Goal: Transaction & Acquisition: Download file/media

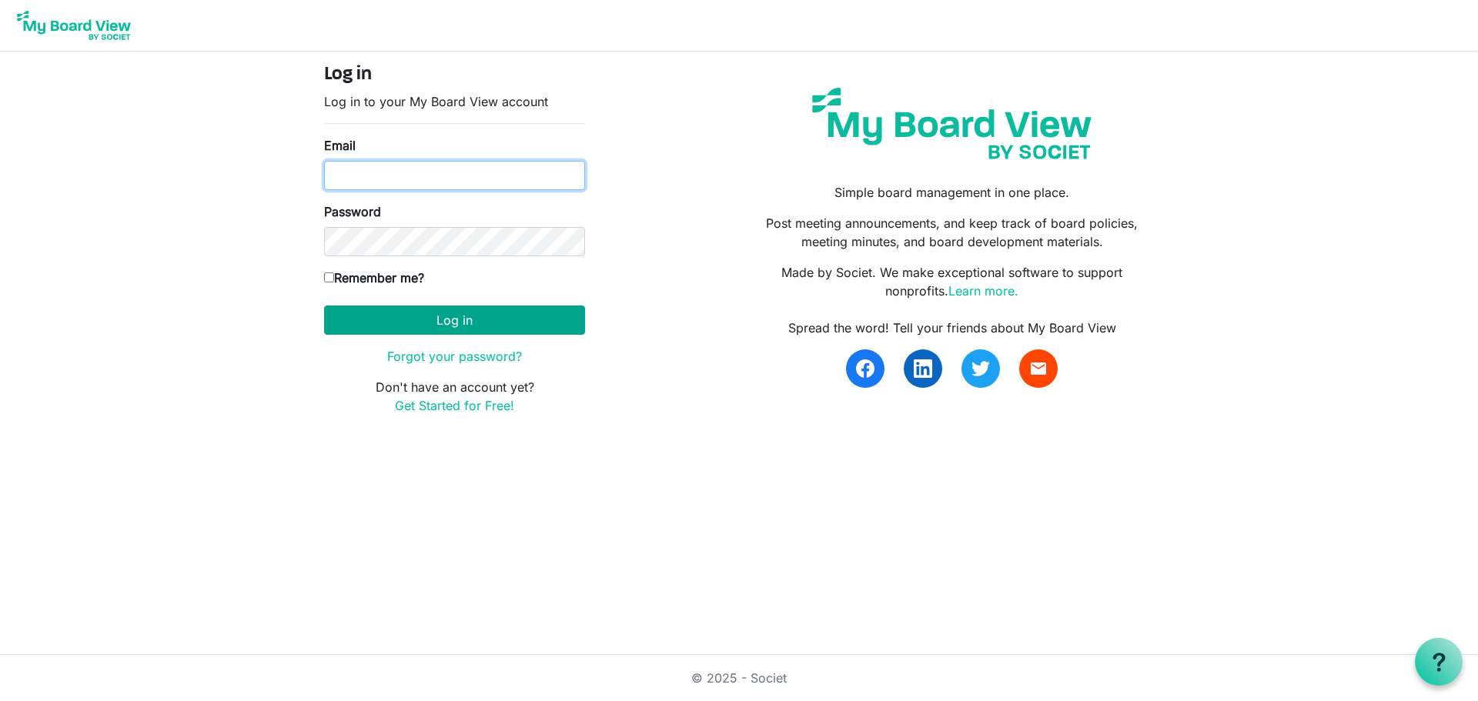
type input "plt@idahoforests.org"
click at [351, 319] on button "Log in" at bounding box center [454, 320] width 261 height 29
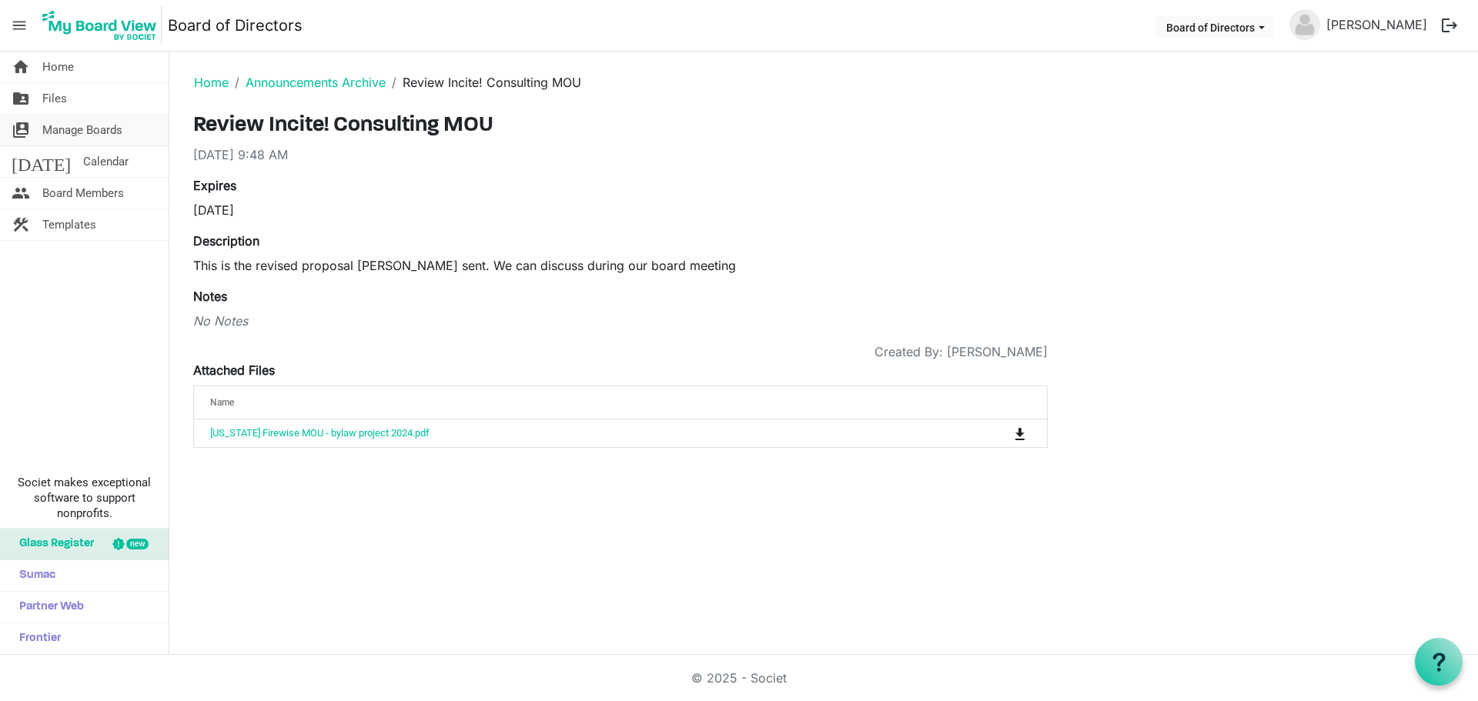
click at [109, 135] on span "Manage Boards" at bounding box center [82, 130] width 80 height 31
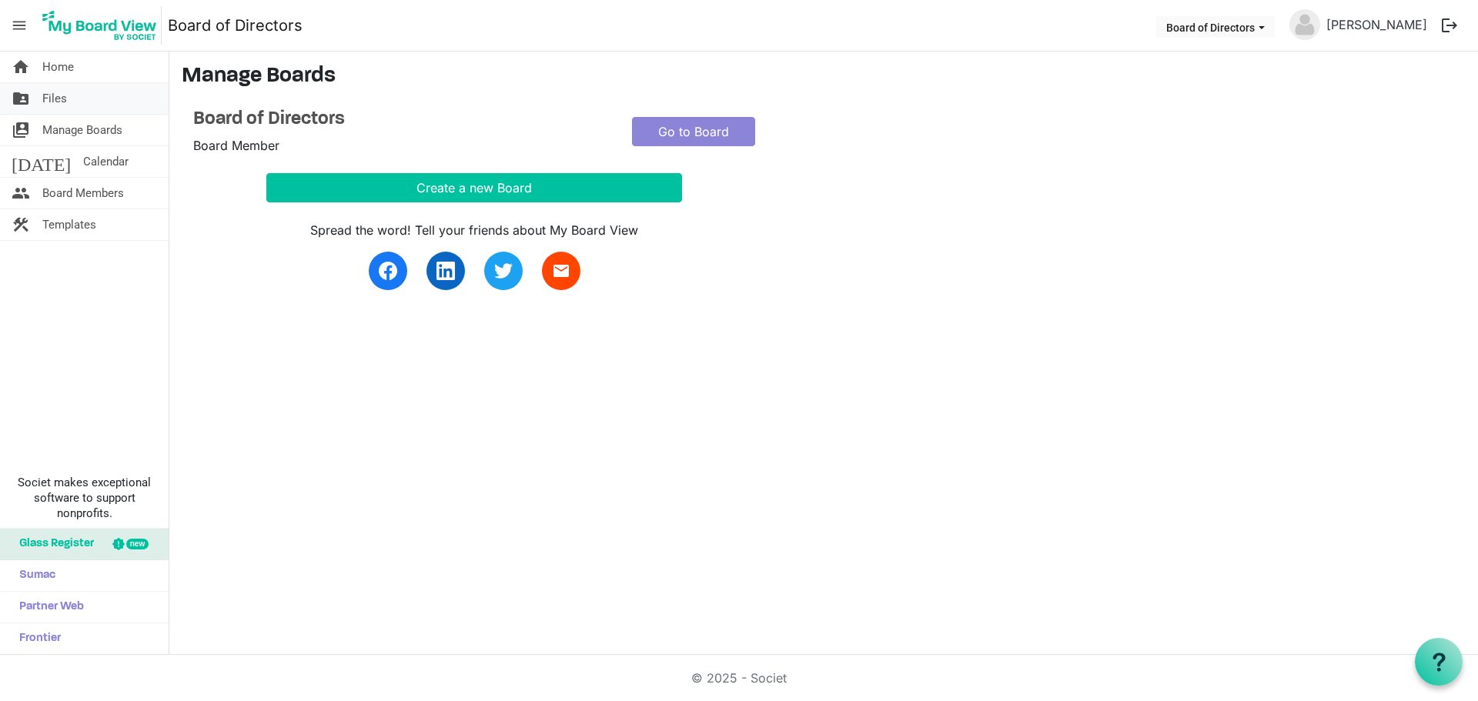
click at [98, 107] on link "folder_shared Files" at bounding box center [84, 98] width 169 height 31
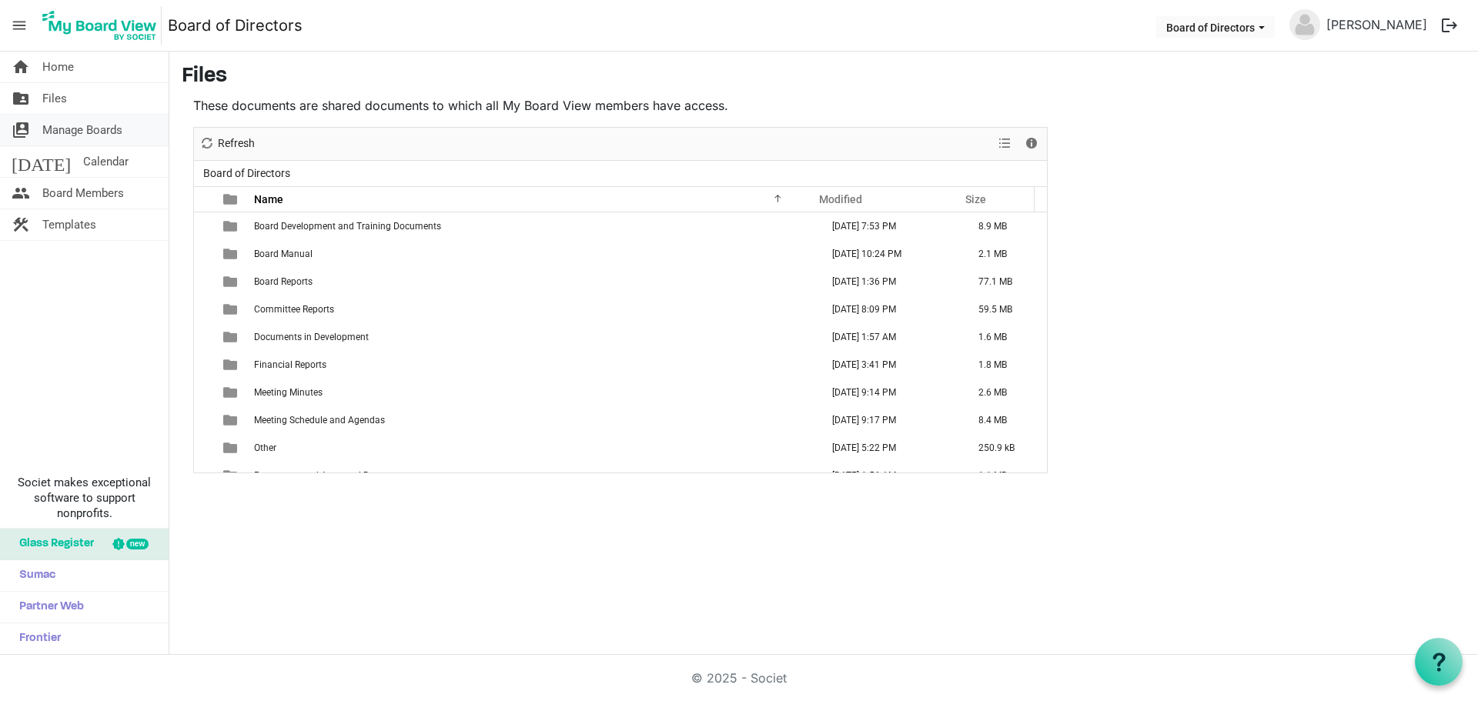
click at [97, 134] on span "Manage Boards" at bounding box center [82, 130] width 80 height 31
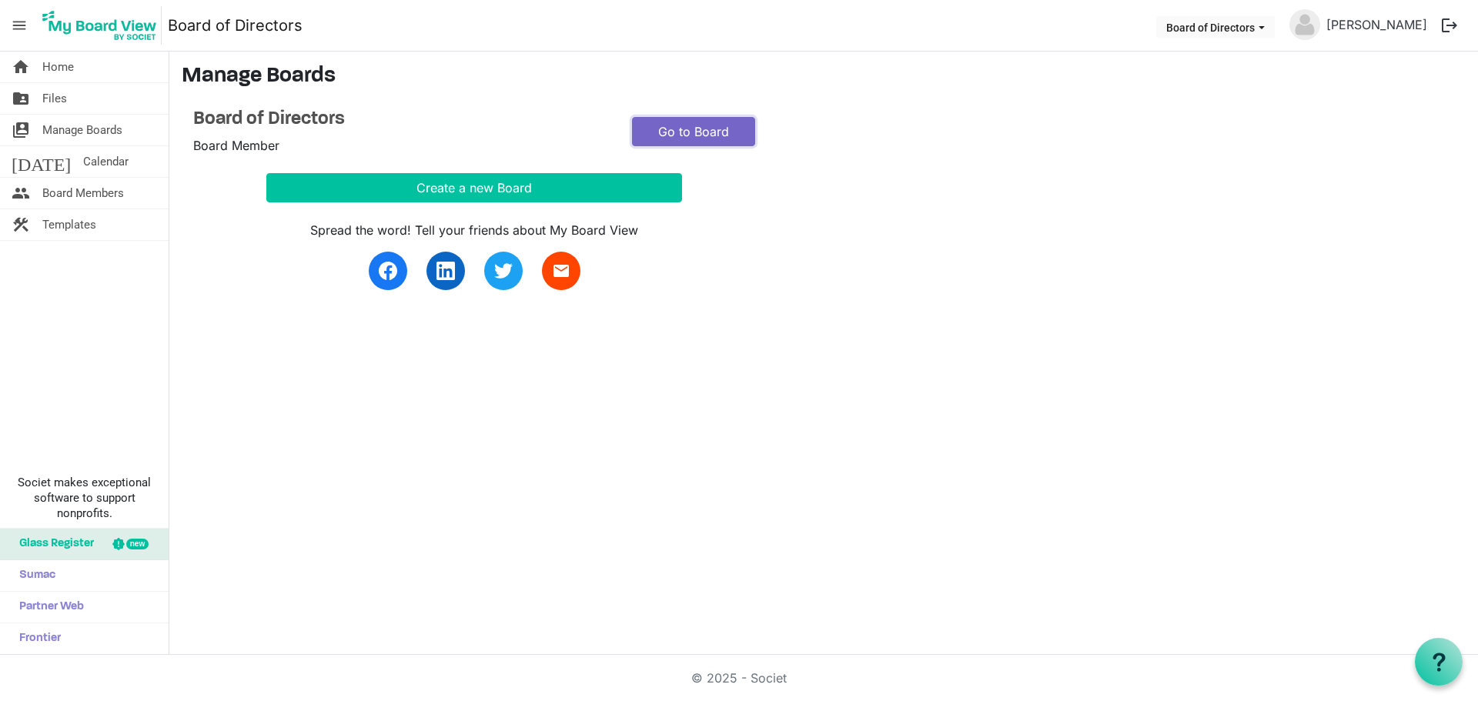
click at [687, 145] on link "Go to Board" at bounding box center [693, 131] width 123 height 29
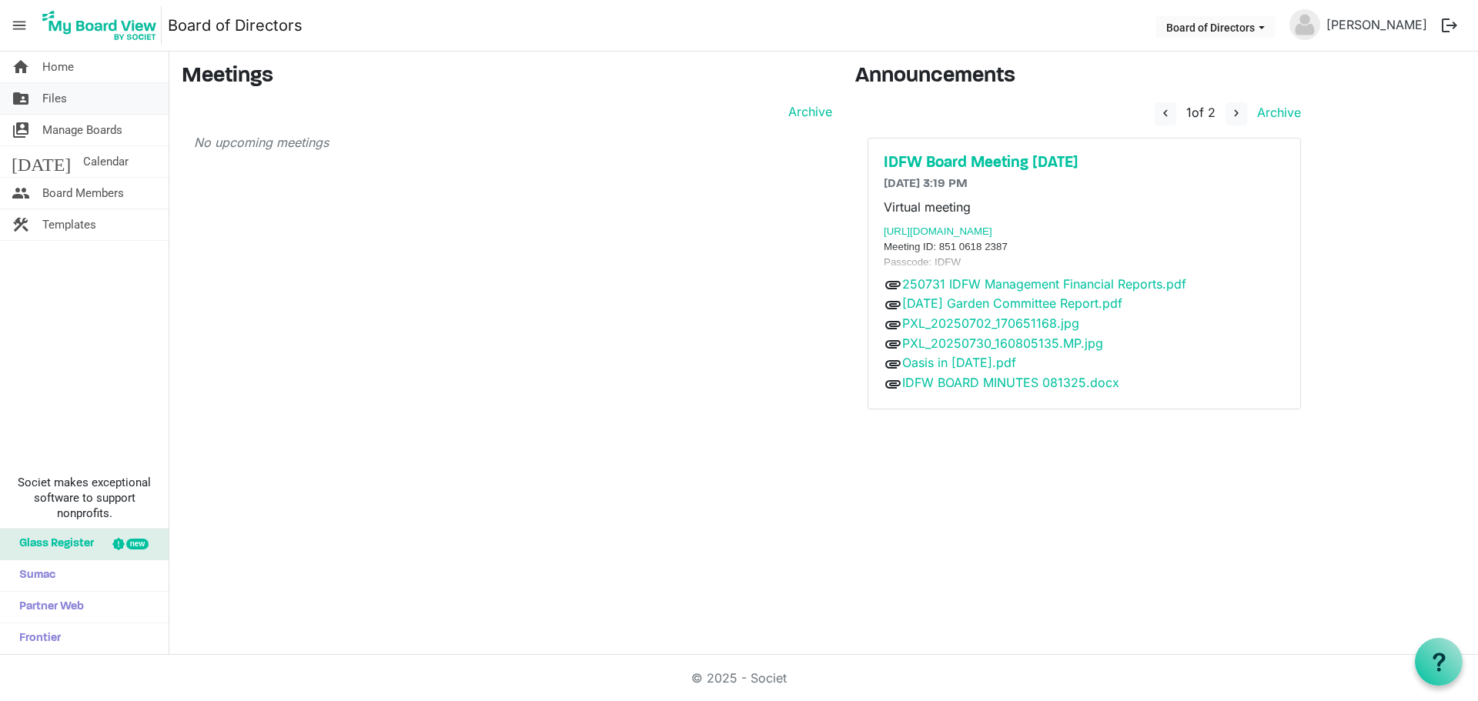
click at [66, 99] on span "Files" at bounding box center [54, 98] width 25 height 31
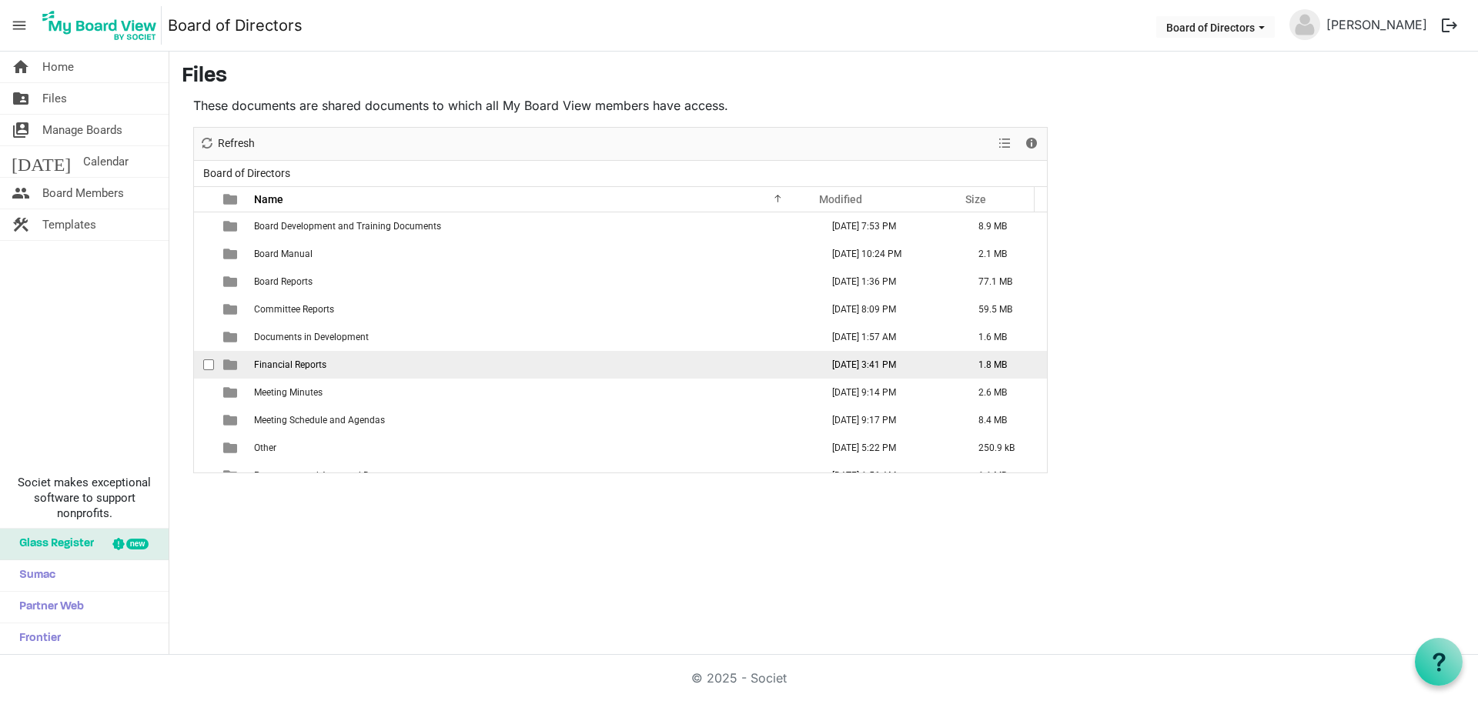
click at [334, 363] on td "Financial Reports" at bounding box center [532, 365] width 567 height 28
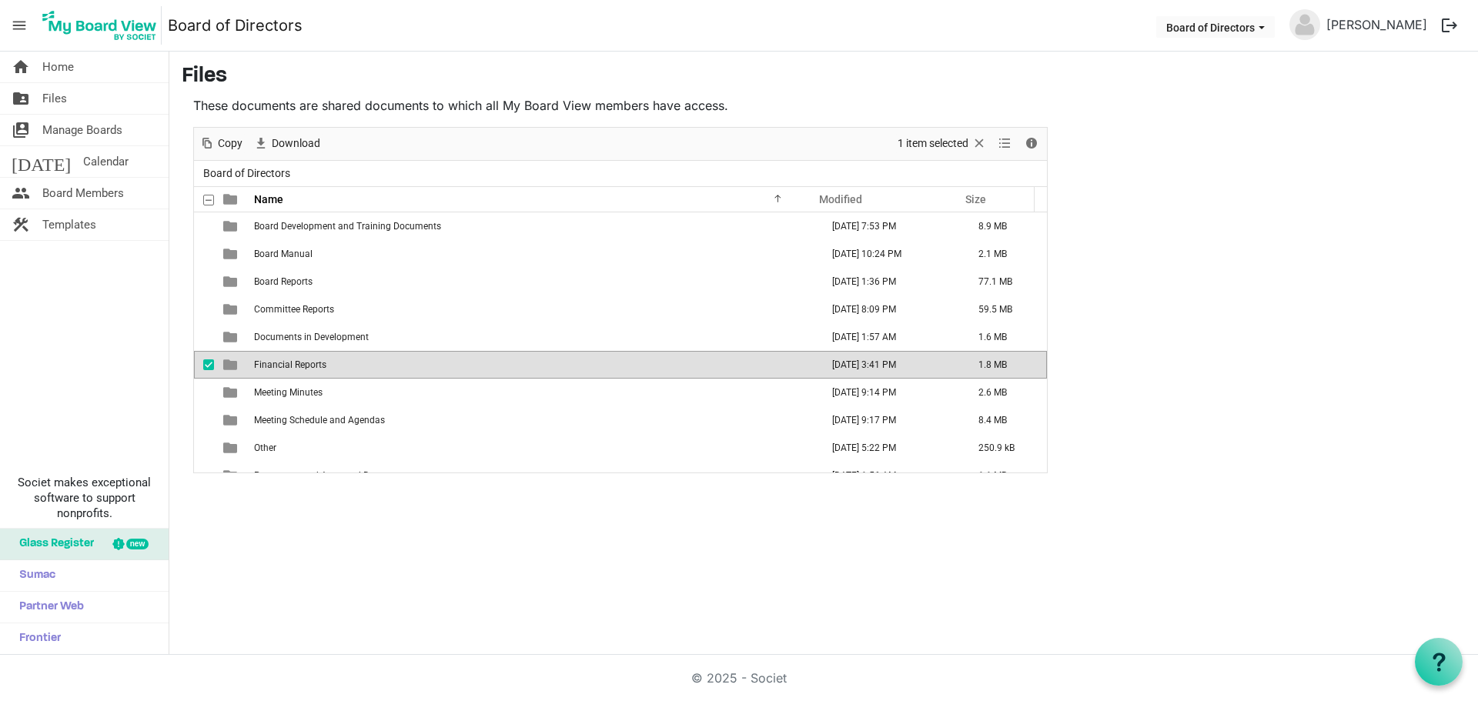
click at [334, 363] on td "Financial Reports" at bounding box center [532, 365] width 567 height 28
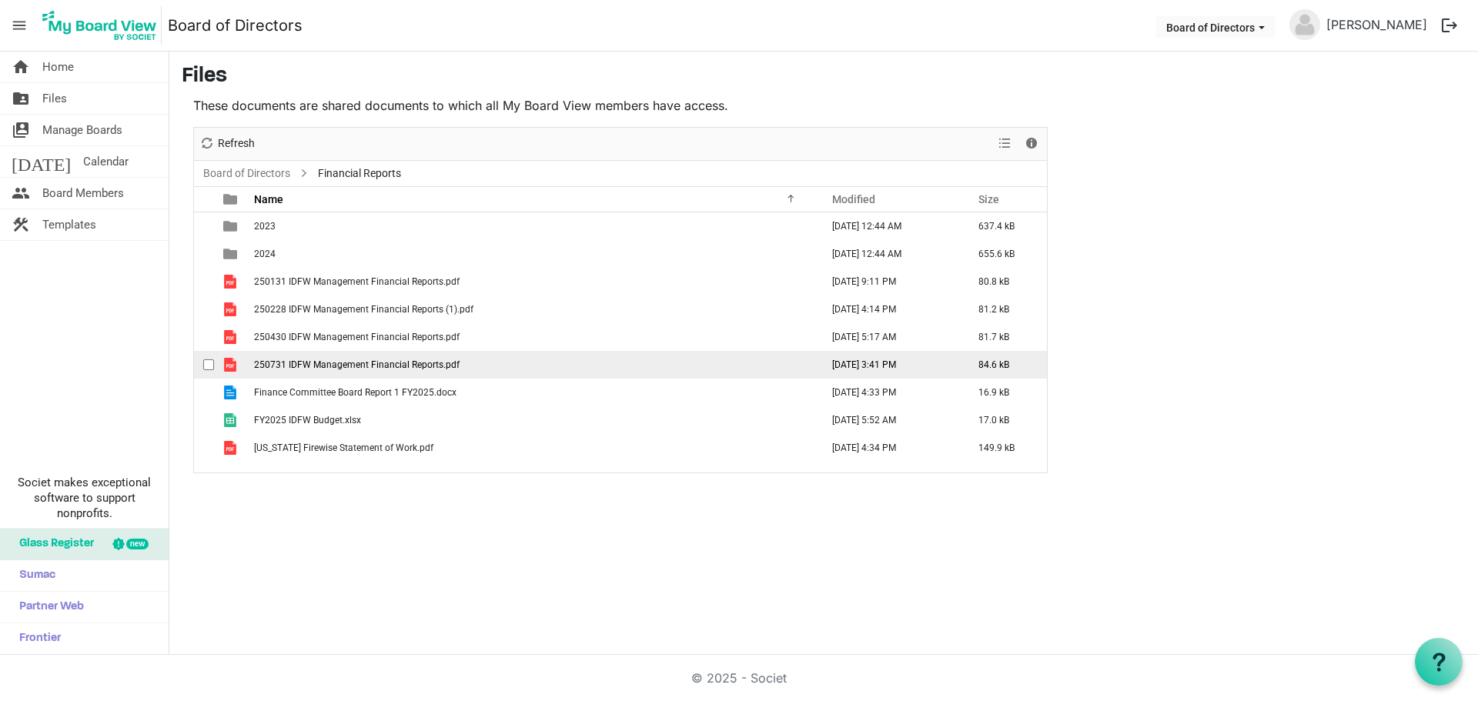
click at [801, 358] on td "250731 IDFW Management Financial Reports.pdf" at bounding box center [532, 365] width 567 height 28
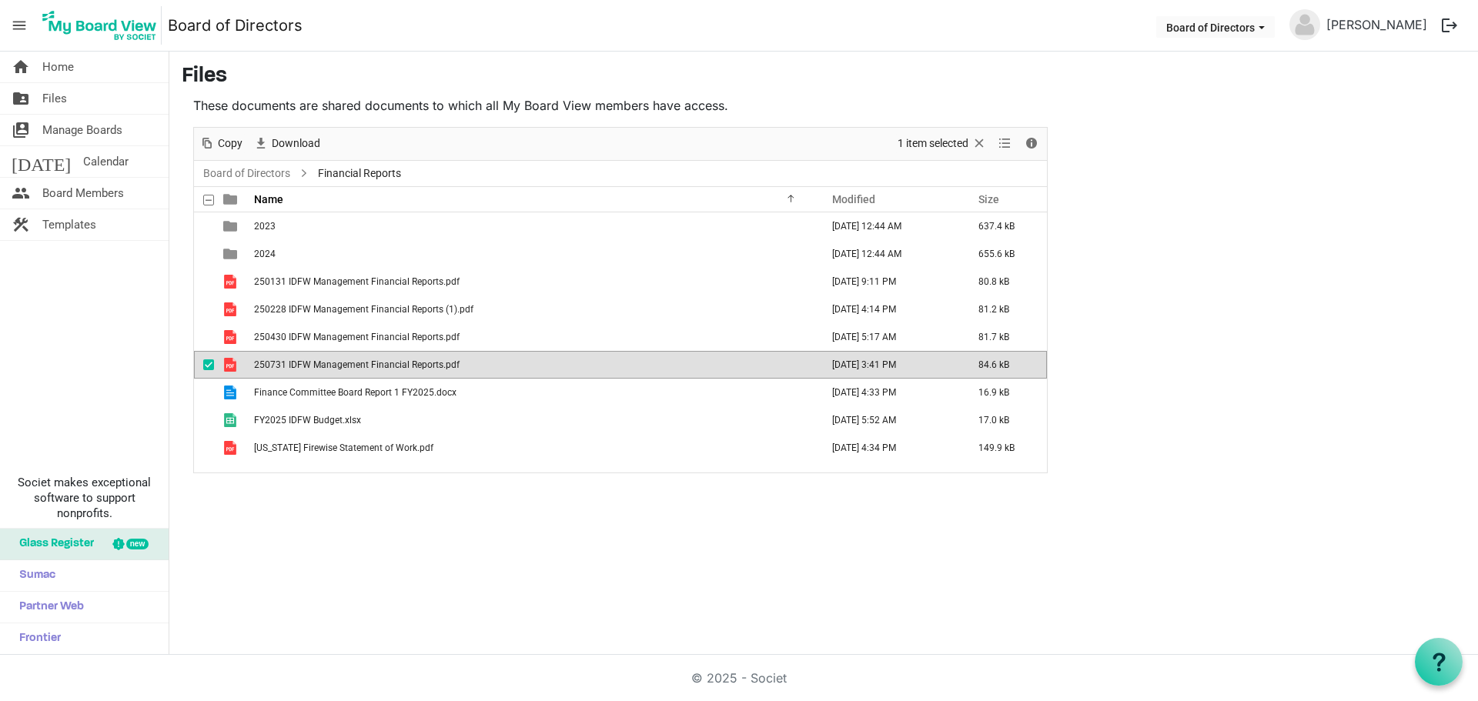
click at [801, 358] on td "250731 IDFW Management Financial Reports.pdf" at bounding box center [532, 365] width 567 height 28
